Goal: Register for event/course

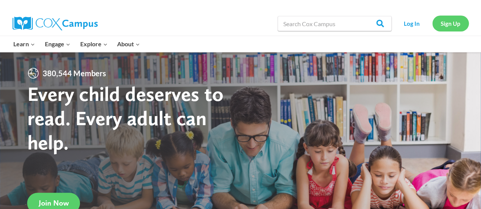
click at [439, 23] on link "Sign Up" at bounding box center [450, 24] width 36 height 16
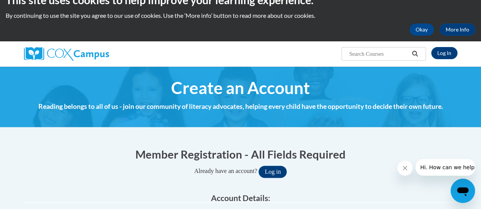
scroll to position [137, 0]
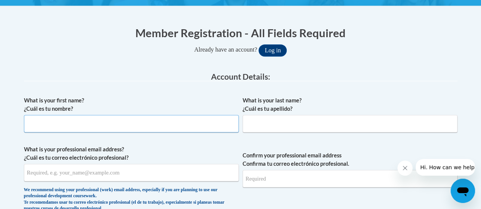
click at [212, 123] on input "What is your first name? ¿Cuál es tu nombre?" at bounding box center [131, 123] width 215 height 17
type input "Sr. [PERSON_NAME]"
type input "Fox"
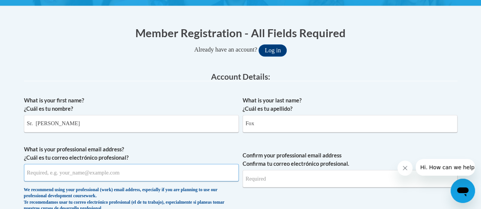
type input "[EMAIL_ADDRESS][DOMAIN_NAME]"
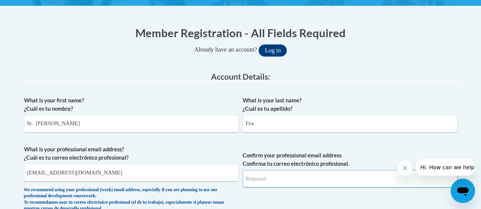
type input "[EMAIL_ADDRESS][DOMAIN_NAME]"
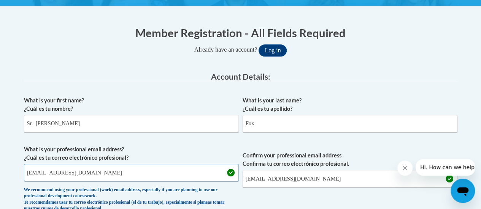
click at [158, 175] on input "[EMAIL_ADDRESS][DOMAIN_NAME]" at bounding box center [131, 172] width 215 height 17
type input "s"
type input "srfox@sjamilwaukee.org"
click at [318, 182] on input "shannonfox94@gmail.com" at bounding box center [349, 178] width 215 height 17
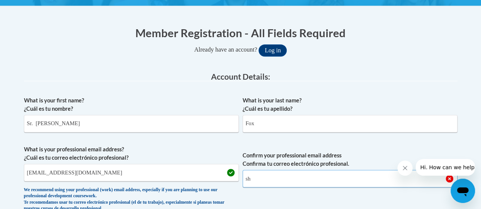
type input "s"
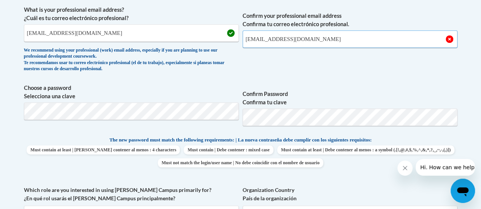
scroll to position [270, 0]
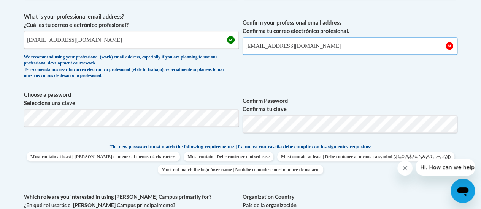
type input "srfox@sjamilwaukee.org"
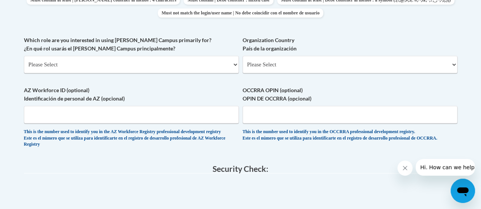
scroll to position [428, 0]
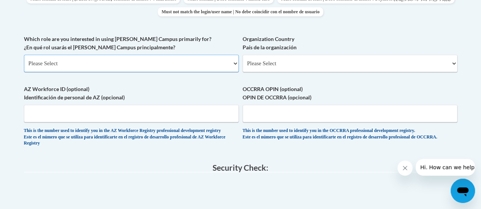
click at [123, 65] on select "Please Select College/University | Colegio/Universidad Community/Nonprofit Part…" at bounding box center [131, 63] width 215 height 17
select select "fbf2d438-af2f-41f8-98f1-81c410e29de3"
click at [24, 55] on select "Please Select College/University | Colegio/Universidad Community/Nonprofit Part…" at bounding box center [131, 63] width 215 height 17
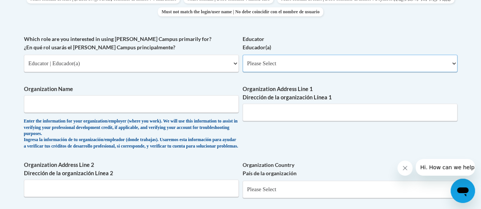
click at [275, 65] on select "Please Select Early Learning/Daycare Teacher/Family Home Care Provider | Maestr…" at bounding box center [349, 63] width 215 height 17
select select "d5fdb05a-b36c-4d60-97fa-9afceda7e903"
click at [242, 55] on select "Please Select Early Learning/Daycare Teacher/Family Home Care Provider | Maestr…" at bounding box center [349, 63] width 215 height 17
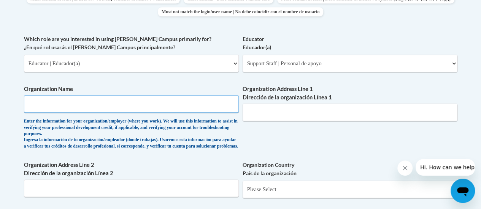
click at [185, 103] on input "Organization Name" at bounding box center [131, 103] width 215 height 17
type input "[GEOGRAPHIC_DATA]"
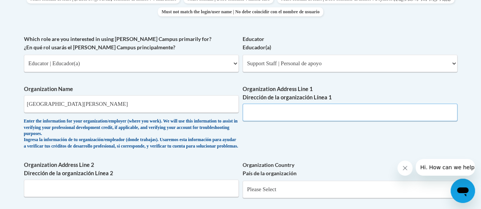
click at [321, 112] on input "Organization Address Line 1 Dirección de la organización Línea 1" at bounding box center [349, 112] width 215 height 17
click at [277, 113] on input "1600 W Okahoma" at bounding box center [349, 112] width 215 height 17
type input "1600 W [US_STATE]"
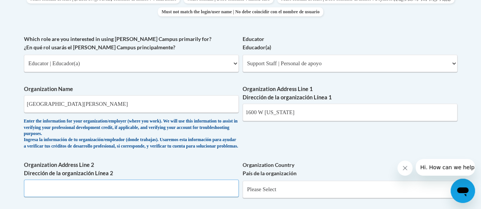
click at [99, 197] on input "Organization Address Line 2 Dirección de la organización Línea 2" at bounding box center [131, 188] width 215 height 17
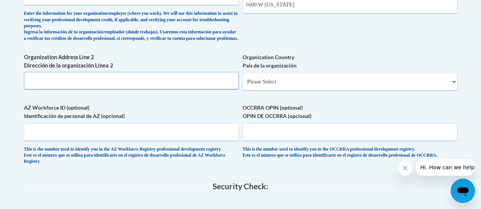
scroll to position [538, 0]
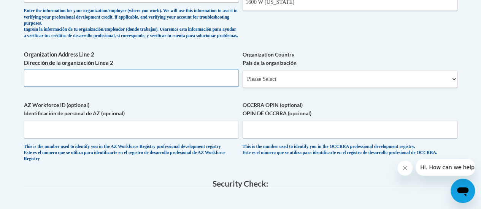
click at [163, 78] on input "Organization Address Line 2 Dirección de la organización Línea 2" at bounding box center [131, 77] width 215 height 17
type input "Milwaukee, Wisconsin"
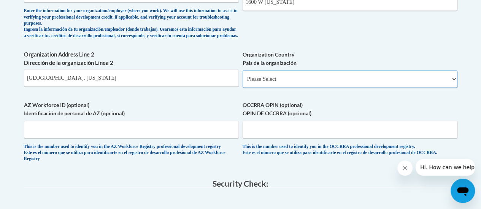
click at [282, 82] on select "Please Select United States | Estados Unidos Outside of the United States | Fue…" at bounding box center [349, 78] width 215 height 17
select select "ad49bcad-a171-4b2e-b99c-48b446064914"
click at [242, 76] on select "Please Select United States | Estados Unidos Outside of the United States | Fue…" at bounding box center [349, 78] width 215 height 17
select select
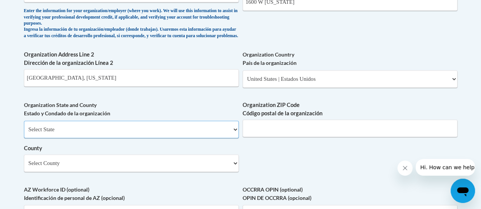
click at [182, 138] on select "Select State Alabama Alaska Arizona Arkansas California Colorado Connecticut De…" at bounding box center [131, 129] width 215 height 17
select select "Wisconsin"
click at [24, 127] on select "Select State Alabama Alaska Arizona Arkansas California Colorado Connecticut De…" at bounding box center [131, 129] width 215 height 17
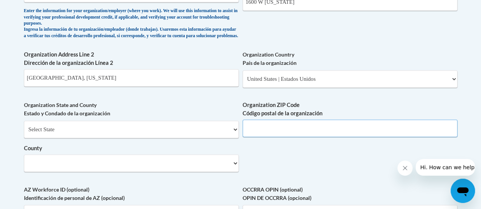
click at [276, 130] on input "Organization ZIP Code Código postal de la organización" at bounding box center [349, 128] width 215 height 17
type input "53215"
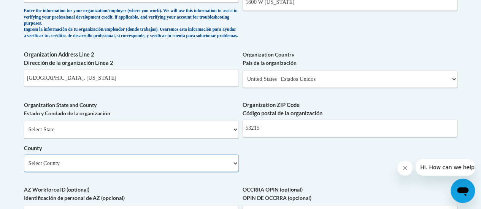
click at [204, 172] on select "Select County Adams Ashland Barron Bayfield Brown Buffalo Burnett Calumet Chipp…" at bounding box center [131, 163] width 215 height 17
select select "Milwaukee"
click at [24, 160] on select "Select County Adams Ashland Barron Bayfield Brown Buffalo Burnett Calumet Chipp…" at bounding box center [131, 163] width 215 height 17
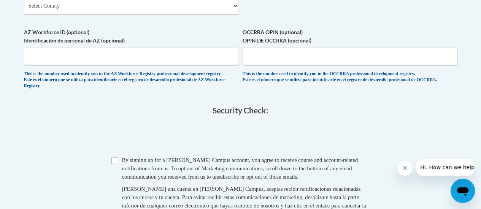
scroll to position [705, 0]
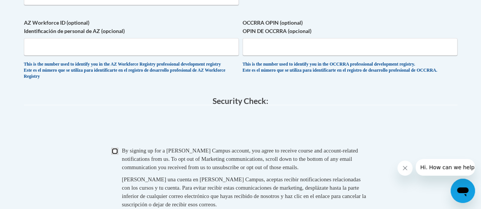
click at [115, 155] on input "Checkbox" at bounding box center [114, 151] width 7 height 7
checkbox input "true"
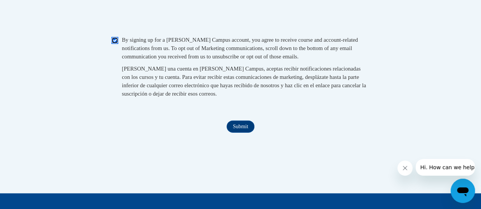
scroll to position [818, 0]
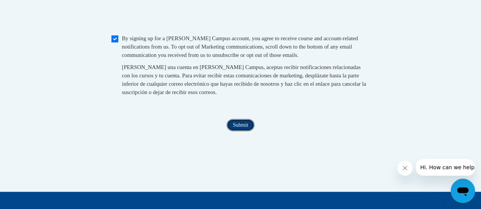
click at [248, 131] on input "Submit" at bounding box center [239, 125] width 27 height 12
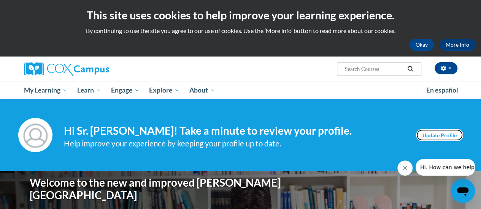
click at [445, 139] on link "Update Profile" at bounding box center [439, 135] width 47 height 12
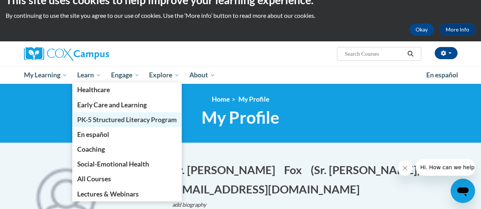
scroll to position [30, 0]
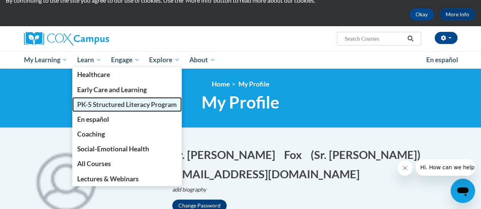
click at [130, 104] on span "PK-5 Structured Literacy Program" at bounding box center [127, 105] width 100 height 8
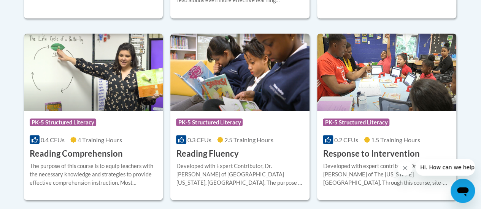
scroll to position [760, 0]
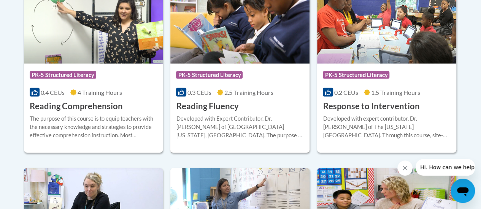
click at [242, 73] on span "PK-5 Structured Literacy" at bounding box center [210, 75] width 68 height 9
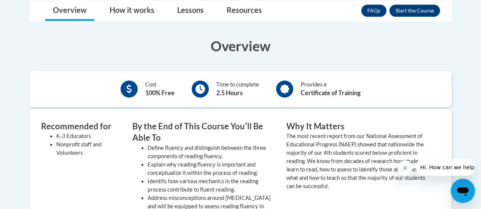
scroll to position [208, 0]
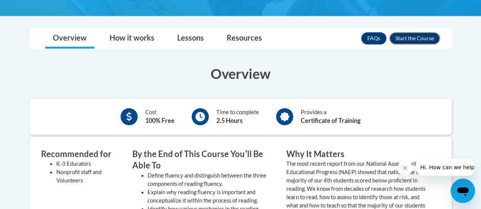
click at [410, 32] on button "Enroll" at bounding box center [414, 38] width 51 height 12
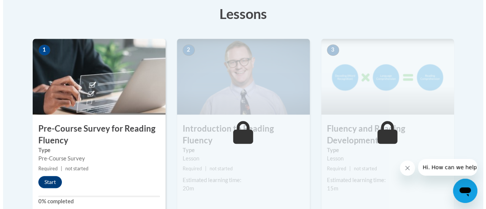
scroll to position [228, 0]
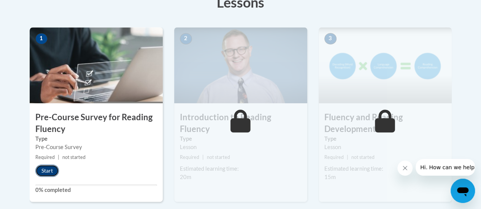
click at [48, 171] on button "Start" at bounding box center [47, 171] width 24 height 12
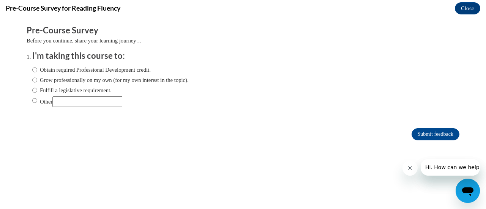
scroll to position [0, 0]
click at [98, 80] on label "Grow professionally on my own (for my own interest in the topic)." at bounding box center [110, 80] width 157 height 8
click at [37, 80] on input "Grow professionally on my own (for my own interest in the topic)." at bounding box center [34, 80] width 5 height 8
radio input "true"
click at [429, 133] on input "Submit feedback" at bounding box center [436, 134] width 48 height 12
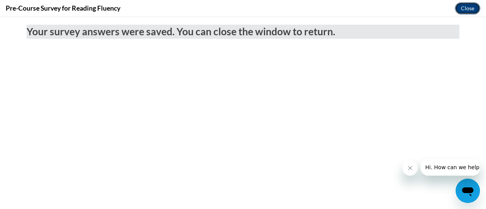
click at [470, 11] on button "Close" at bounding box center [467, 8] width 25 height 12
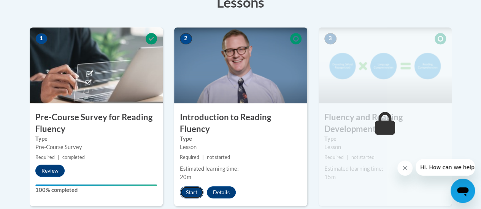
click at [190, 187] on button "Start" at bounding box center [192, 193] width 24 height 12
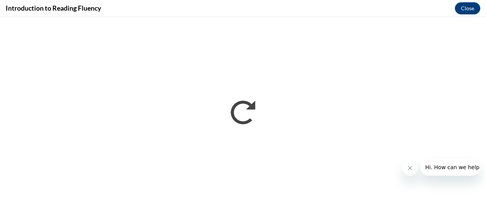
click at [407, 168] on icon "Close message from company" at bounding box center [410, 168] width 6 height 6
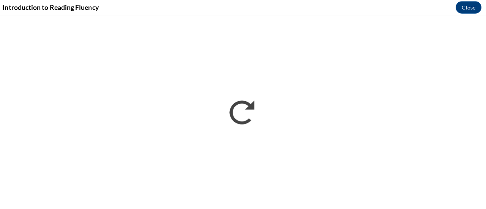
scroll to position [228, 0]
